Goal: Transaction & Acquisition: Subscribe to service/newsletter

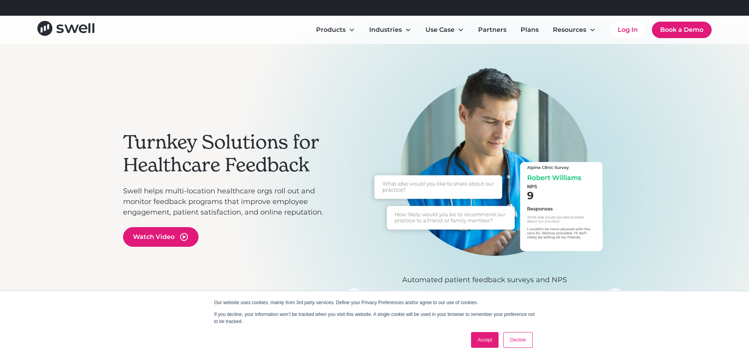
scroll to position [79, 0]
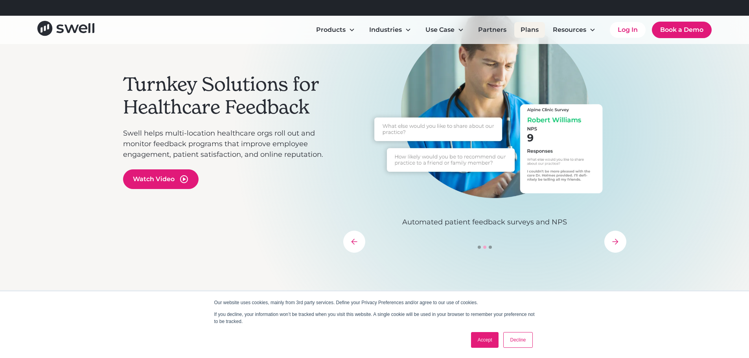
click at [541, 27] on link "Plans" at bounding box center [529, 30] width 31 height 16
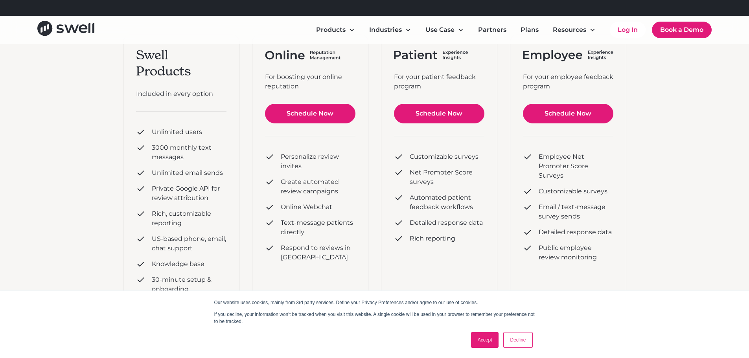
scroll to position [157, 0]
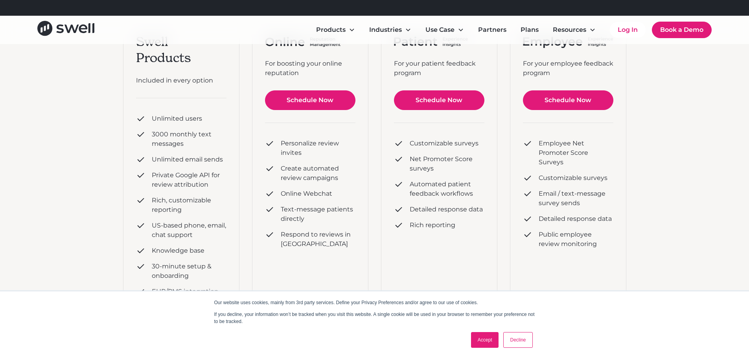
click at [481, 341] on link "Accept" at bounding box center [485, 340] width 28 height 16
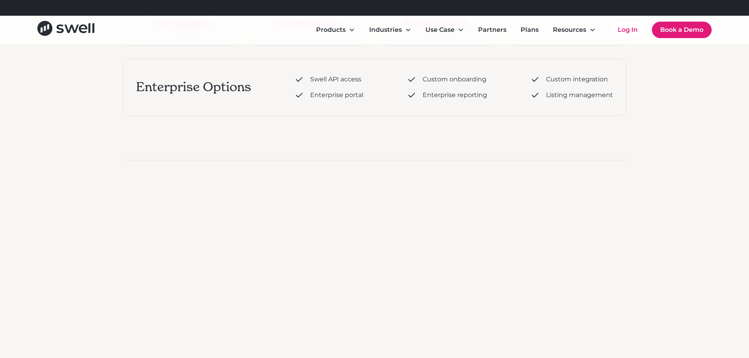
scroll to position [472, 0]
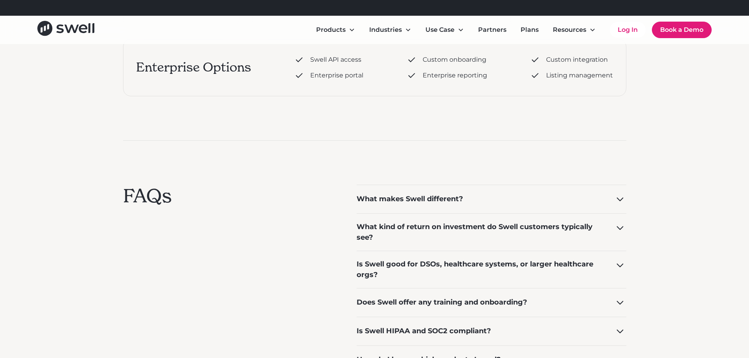
click at [425, 195] on div "What makes Swell different?" at bounding box center [410, 199] width 107 height 11
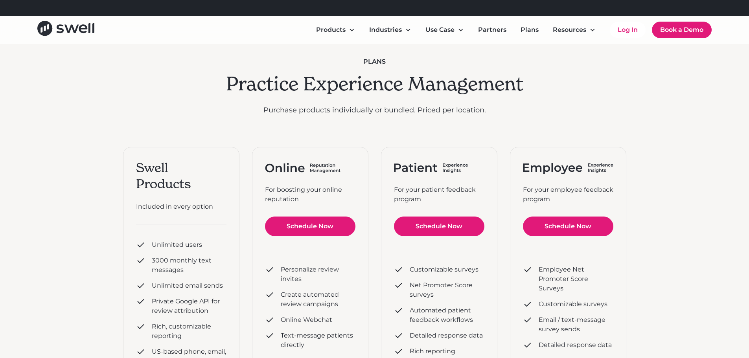
scroll to position [0, 0]
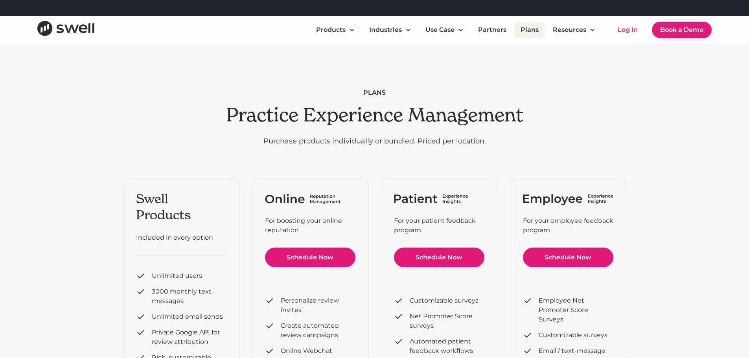
click at [532, 30] on link "Plans" at bounding box center [529, 30] width 31 height 16
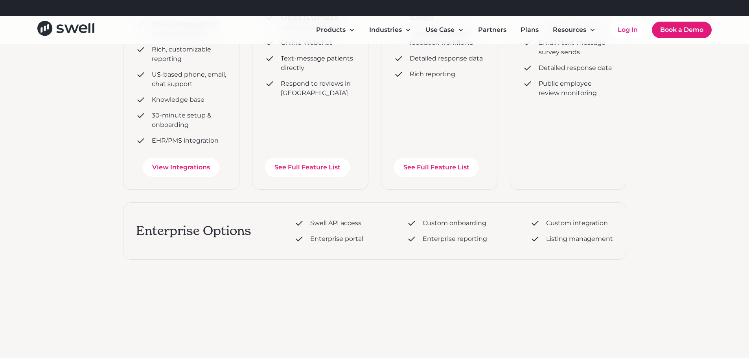
scroll to position [315, 0]
